Goal: Task Accomplishment & Management: Manage account settings

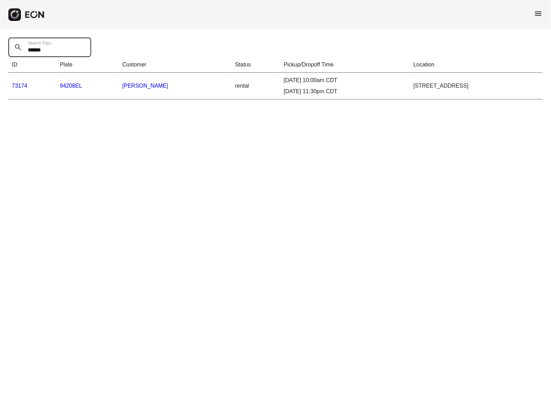
click at [30, 53] on Trips "*****" at bounding box center [49, 47] width 83 height 19
paste Trips "text"
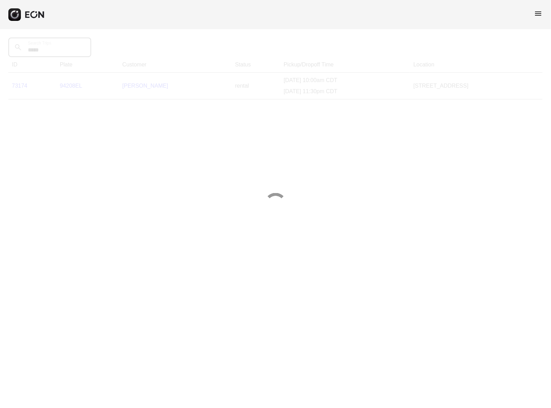
type Trips "*****"
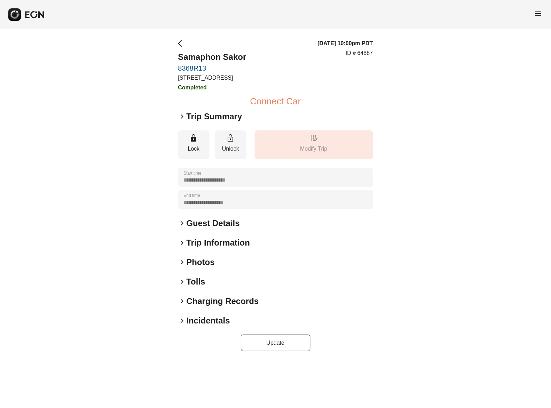
click at [183, 321] on span "keyboard_arrow_right" at bounding box center [182, 321] width 8 height 8
